Goal: Task Accomplishment & Management: Use online tool/utility

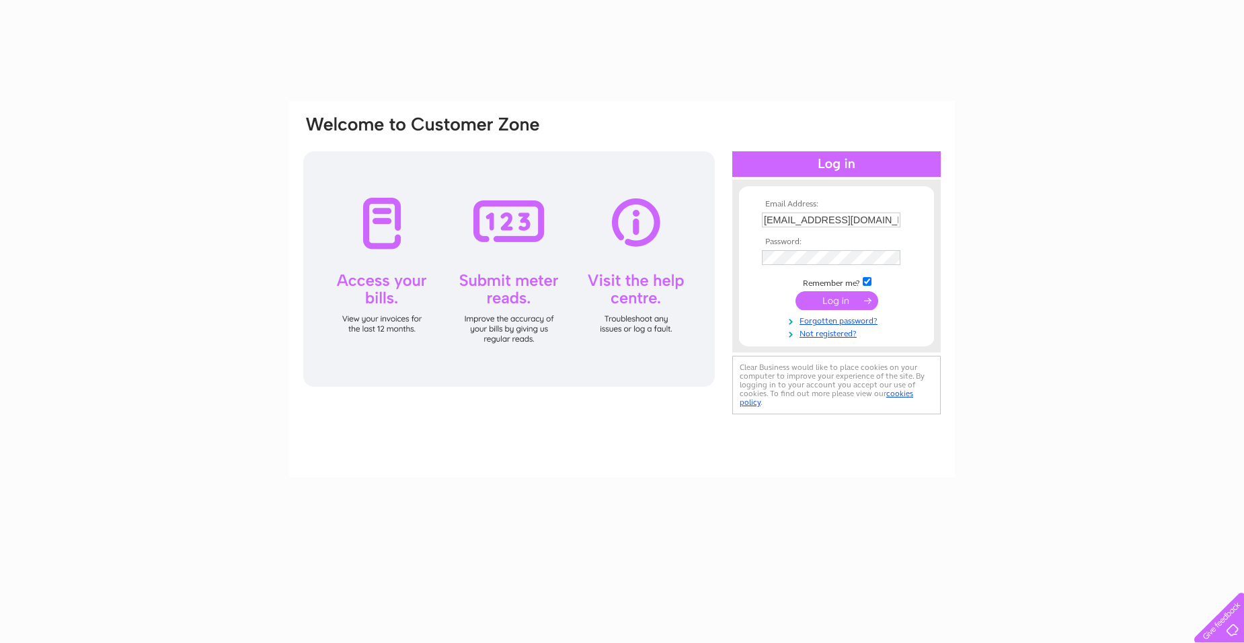
click at [846, 296] on input "submit" at bounding box center [836, 300] width 83 height 19
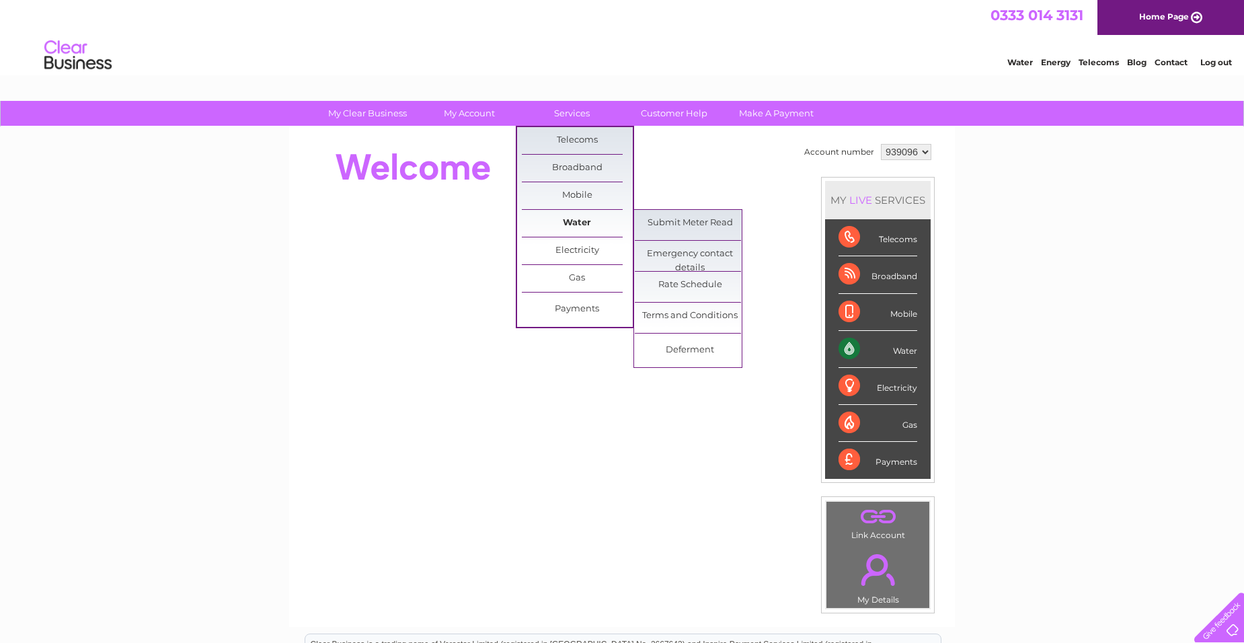
click at [590, 219] on link "Water" at bounding box center [577, 223] width 111 height 27
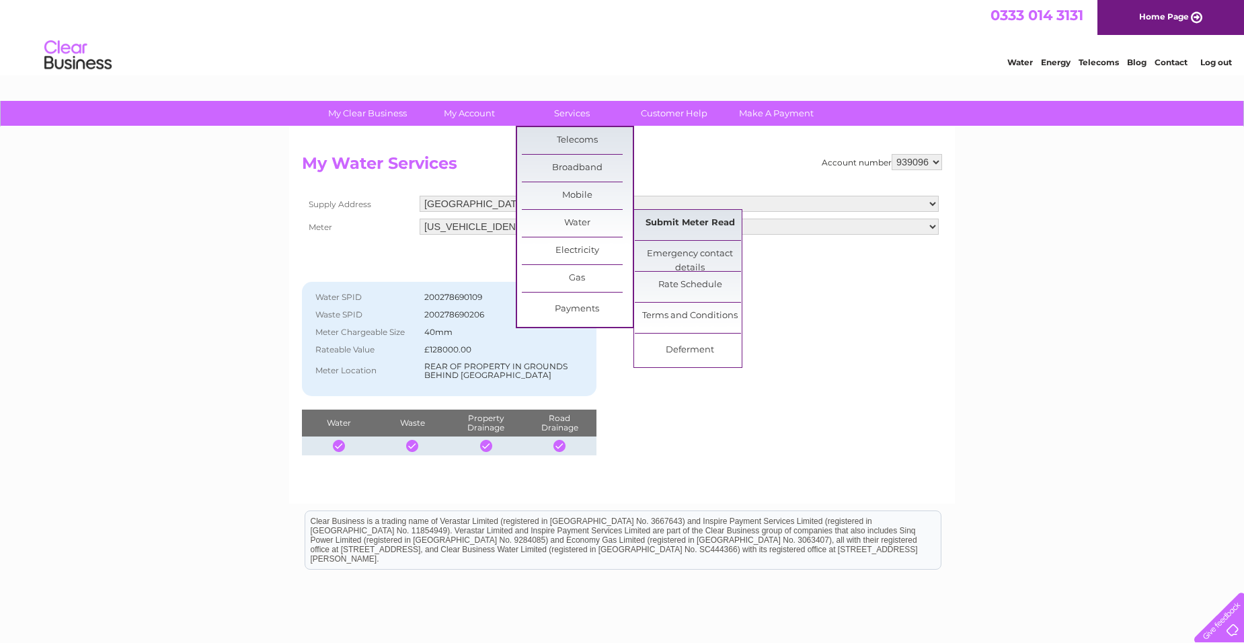
click at [699, 224] on link "Submit Meter Read" at bounding box center [690, 223] width 111 height 27
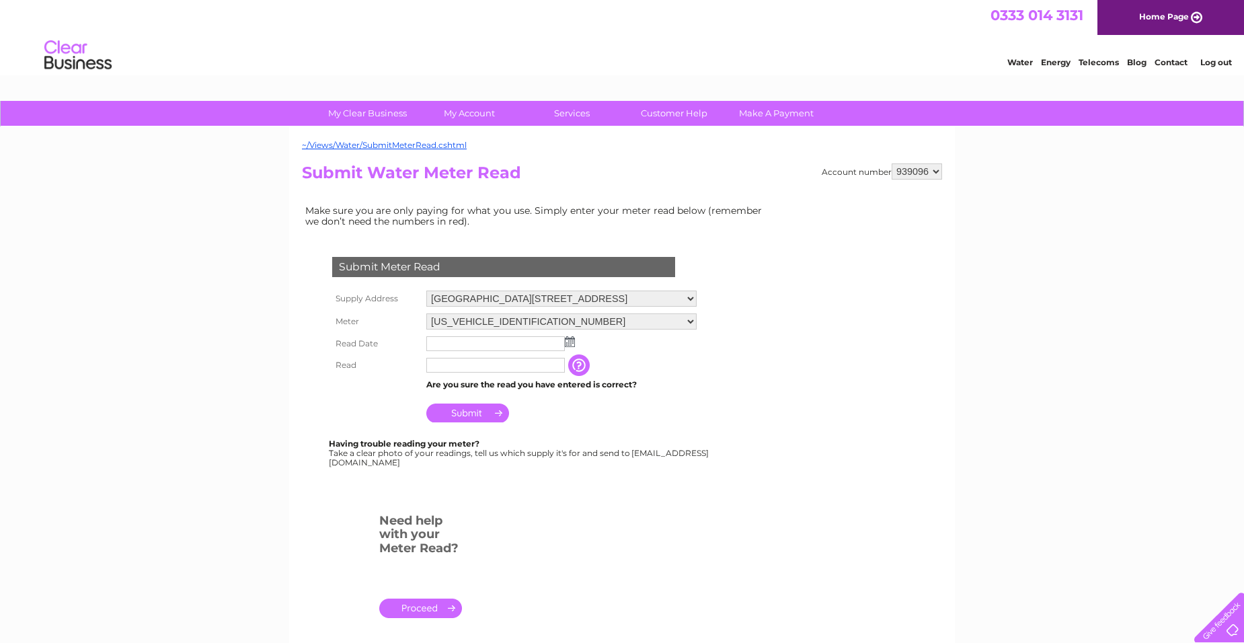
click at [527, 337] on input "text" at bounding box center [495, 343] width 138 height 15
click at [575, 340] on td at bounding box center [561, 344] width 277 height 23
click at [571, 344] on img at bounding box center [570, 341] width 10 height 11
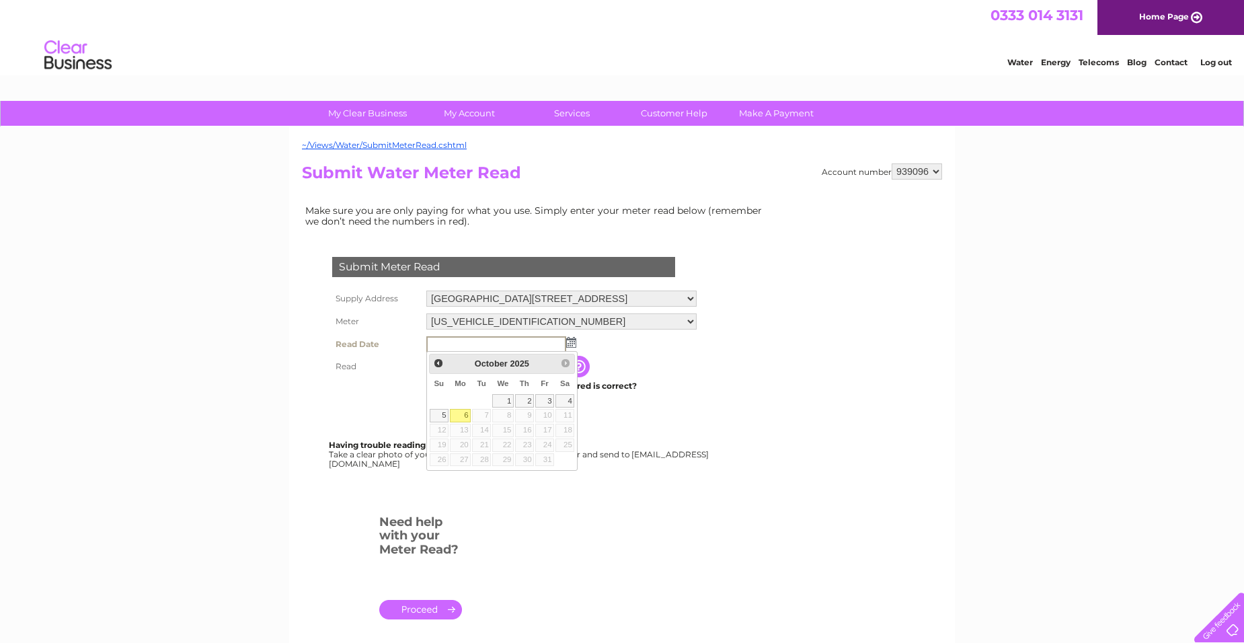
click at [465, 412] on link "6" at bounding box center [460, 415] width 21 height 13
type input "2025/10/06"
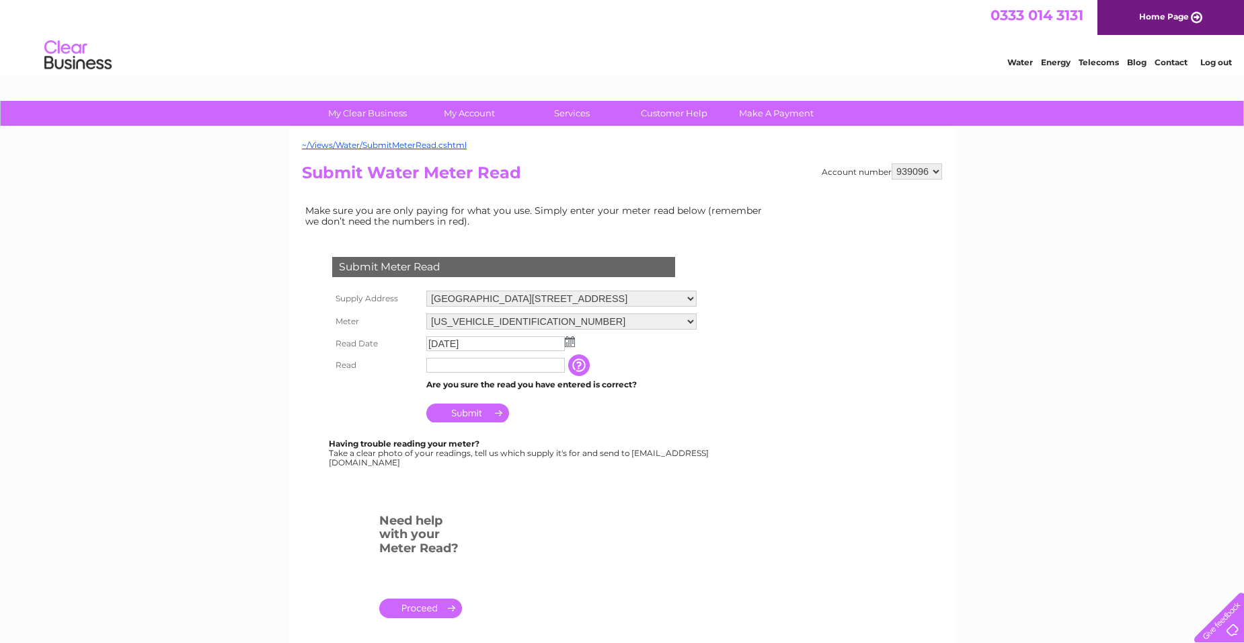
click at [488, 363] on input "text" at bounding box center [495, 365] width 138 height 15
click at [446, 364] on input "1462" at bounding box center [496, 366] width 140 height 16
type input "1472"
click at [481, 419] on input "Submit" at bounding box center [467, 412] width 83 height 19
